Goal: Check status

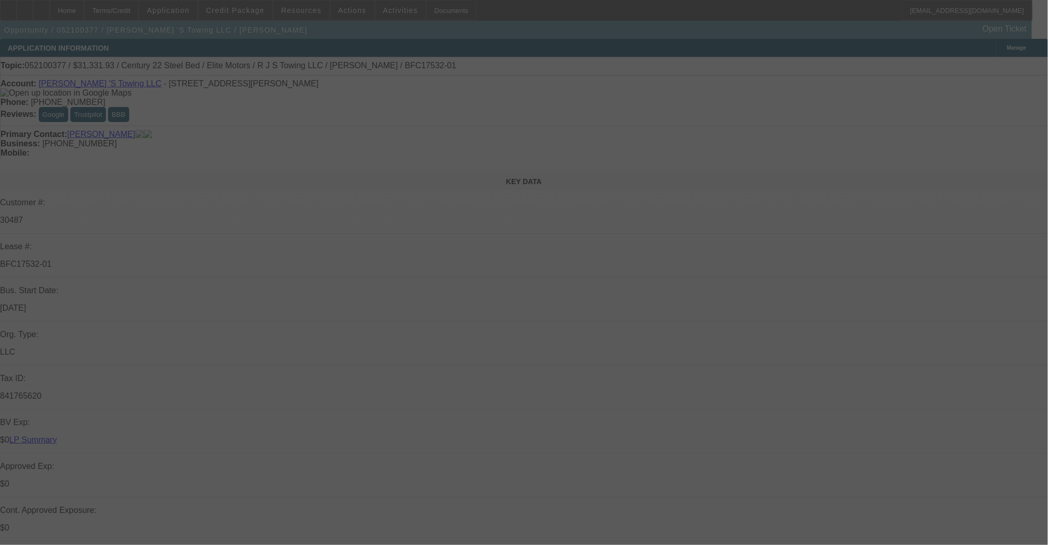
select select "0"
select select "2"
select select "0"
select select "6"
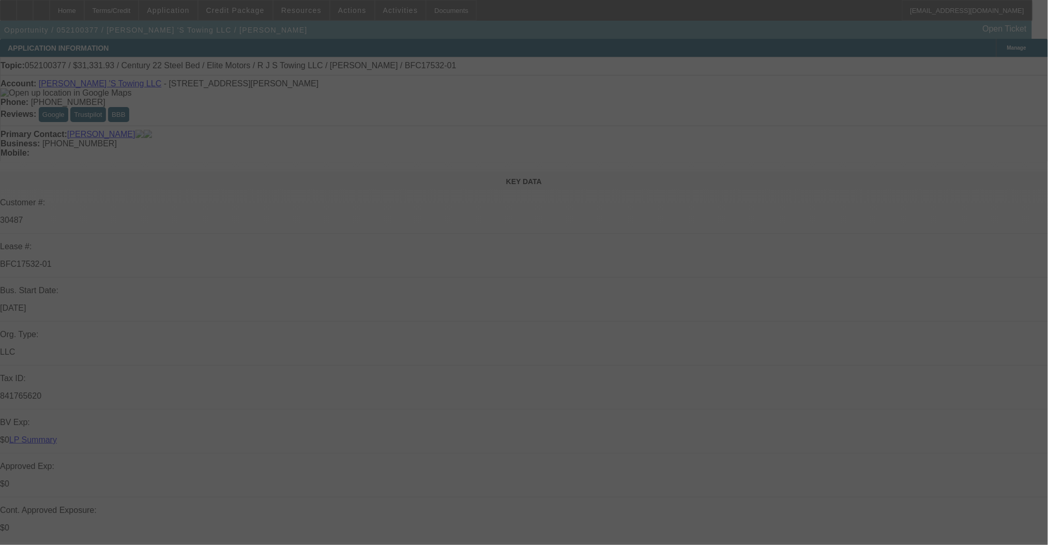
select select "0"
select select "2"
select select "0"
select select "6"
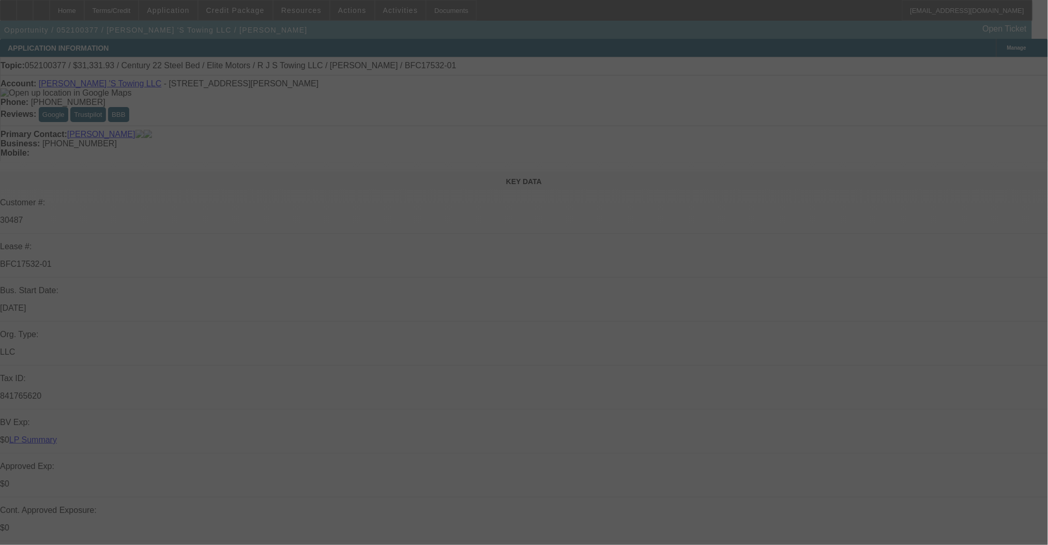
select select "0"
select select "2"
select select "0"
select select "6"
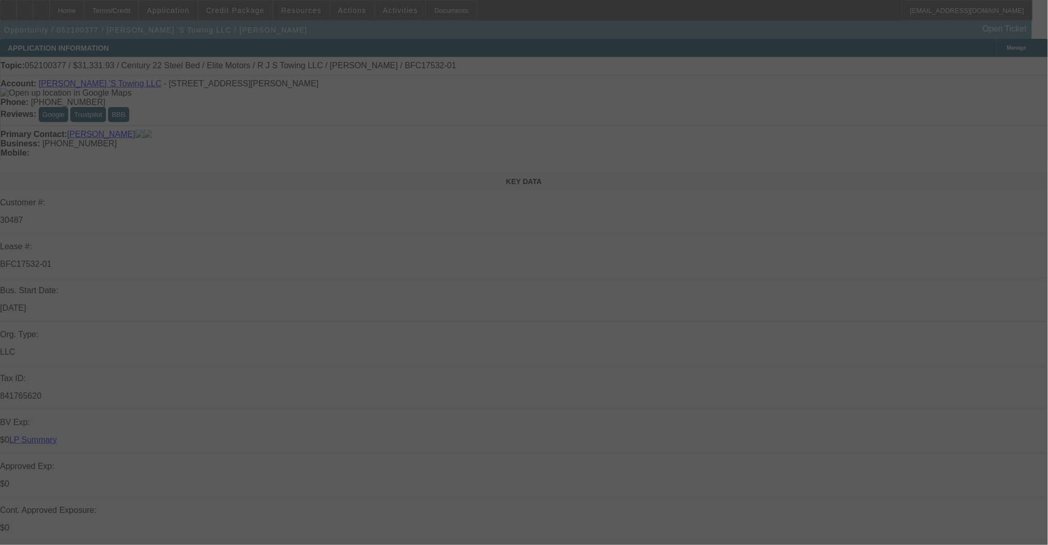
select select "0"
select select "2"
select select "0.1"
select select "4"
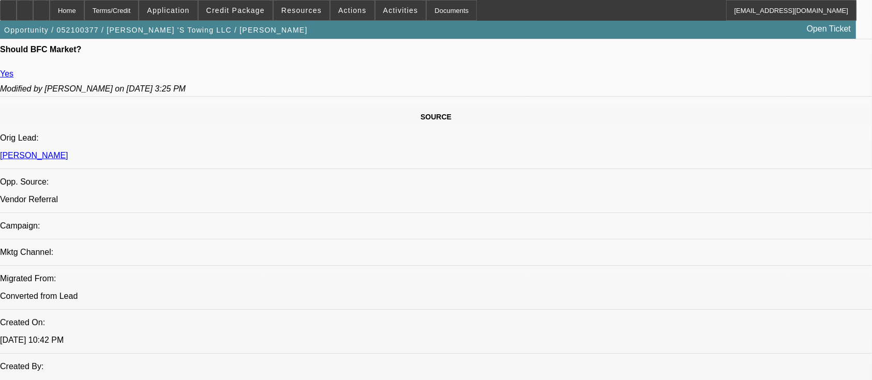
scroll to position [621, 0]
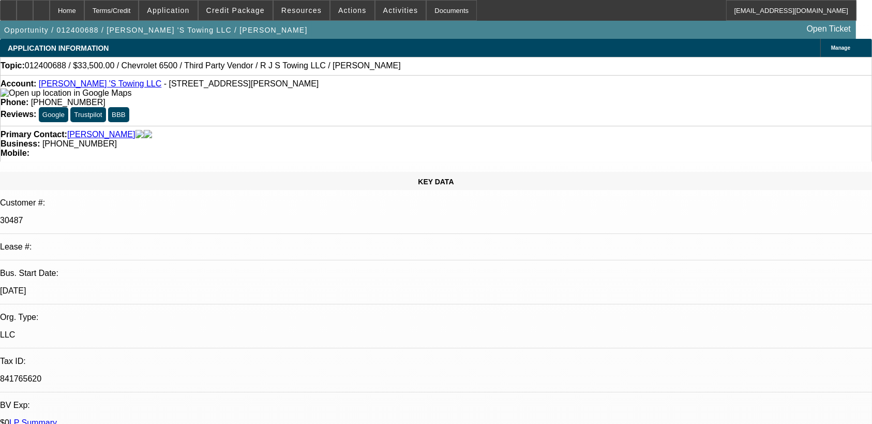
select select "0"
select select "2"
select select "0.1"
select select "4"
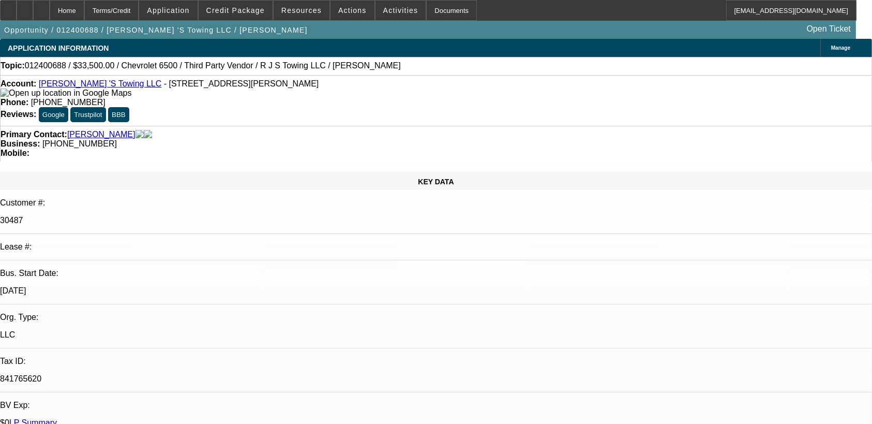
select select "0"
select select "2"
select select "0"
select select "6"
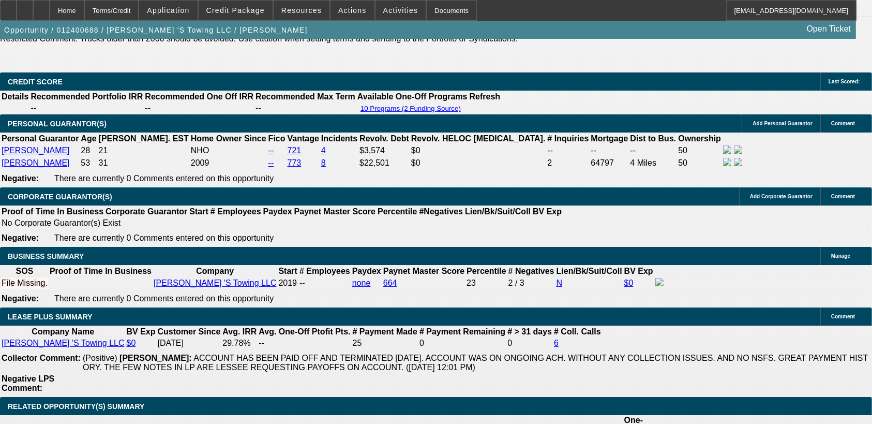
scroll to position [1517, 0]
